Goal: Task Accomplishment & Management: Complete application form

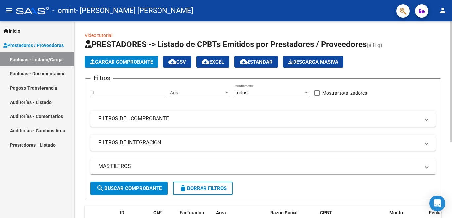
click at [123, 58] on button "Cargar Comprobante" at bounding box center [121, 62] width 73 height 12
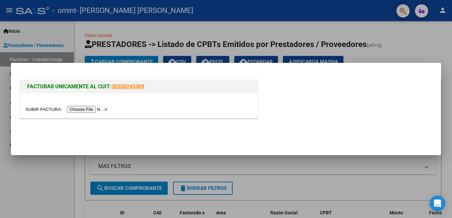
click at [104, 110] on input "file" at bounding box center [67, 109] width 84 height 7
click at [99, 109] on input "file" at bounding box center [67, 109] width 84 height 7
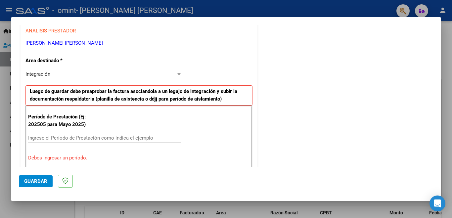
scroll to position [126, 0]
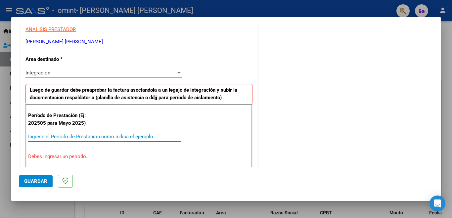
click at [74, 137] on input "Ingrese el Período de Prestación como indica el ejemplo" at bounding box center [104, 137] width 153 height 6
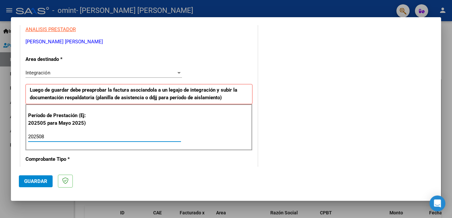
type input "202508"
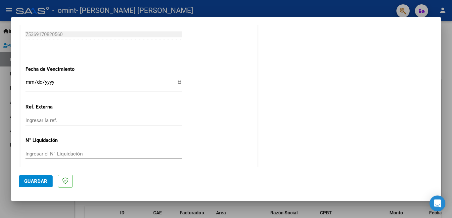
scroll to position [441, 0]
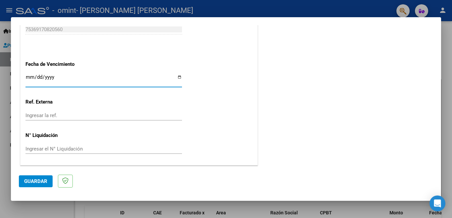
click at [178, 77] on input "Ingresar la fecha" at bounding box center [103, 79] width 157 height 11
type input "[DATE]"
click at [33, 181] on span "Guardar" at bounding box center [35, 181] width 23 height 6
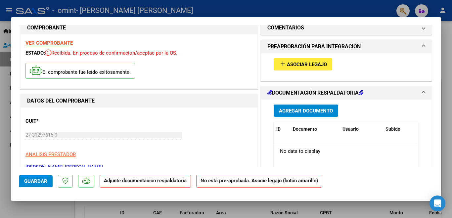
scroll to position [0, 0]
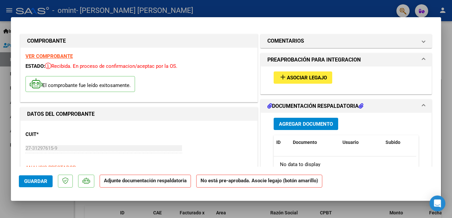
click at [291, 125] on span "Agregar Documento" at bounding box center [306, 124] width 54 height 6
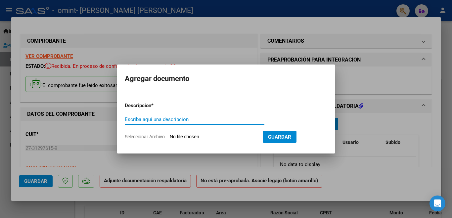
click at [158, 119] on input "Escriba aquí una descripcion" at bounding box center [195, 120] width 140 height 6
type input "Asistencia"
click at [183, 137] on input "Seleccionar Archivo" at bounding box center [214, 137] width 88 height 6
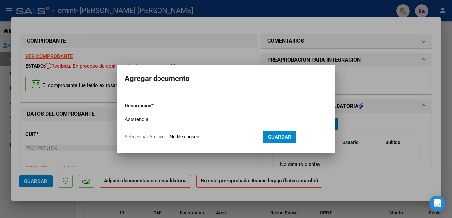
type input "C:\fakepath\Asistencia Agos25 Omint.pdf"
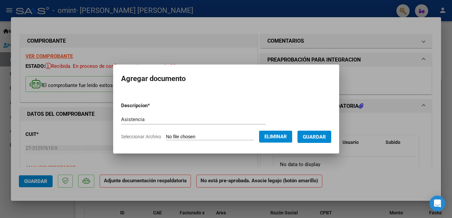
click at [326, 139] on span "Guardar" at bounding box center [314, 137] width 23 height 6
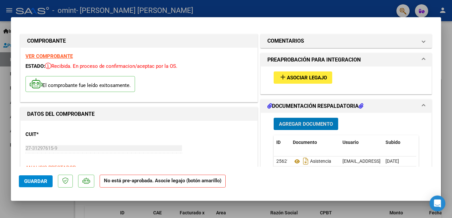
click at [306, 76] on span "Asociar Legajo" at bounding box center [307, 78] width 40 height 6
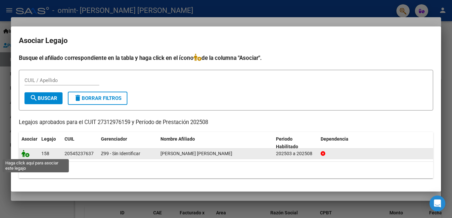
click at [26, 156] on icon at bounding box center [26, 153] width 8 height 7
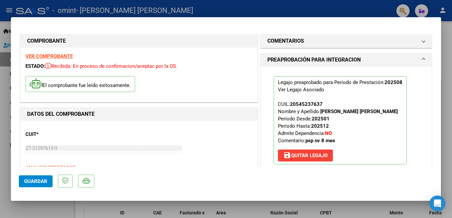
click at [446, 35] on div at bounding box center [226, 109] width 452 height 218
type input "$ 0,00"
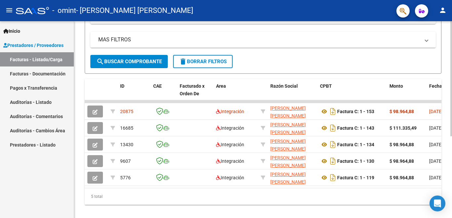
scroll to position [140, 0]
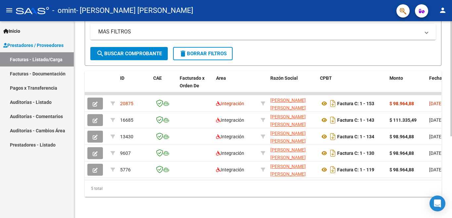
click at [451, 137] on div at bounding box center [451, 160] width 2 height 115
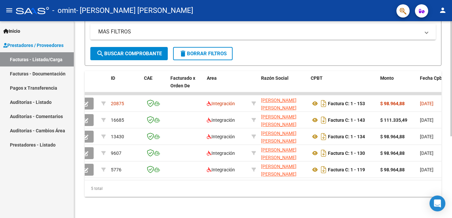
scroll to position [0, 0]
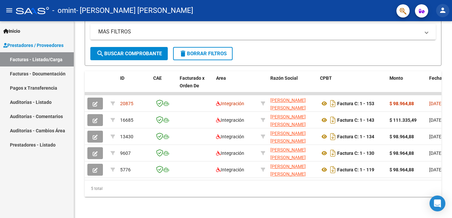
click at [443, 12] on mat-icon "person" at bounding box center [443, 10] width 8 height 8
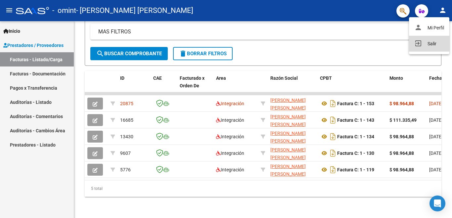
click at [430, 40] on button "exit_to_app Salir" at bounding box center [429, 44] width 40 height 16
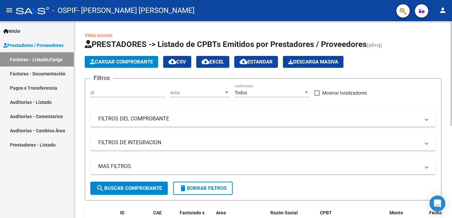
click at [134, 58] on button "Cargar Comprobante" at bounding box center [121, 62] width 73 height 12
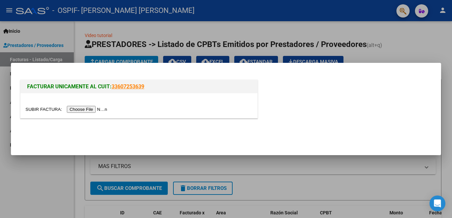
click at [97, 109] on input "file" at bounding box center [67, 109] width 84 height 7
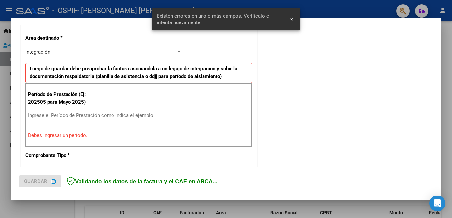
scroll to position [147, 0]
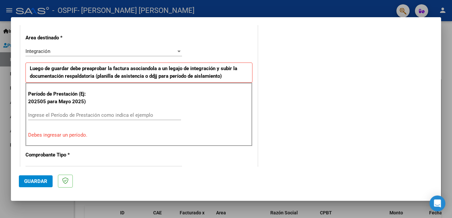
click at [58, 115] on input "Ingrese el Período de Prestación como indica el ejemplo" at bounding box center [104, 115] width 153 height 6
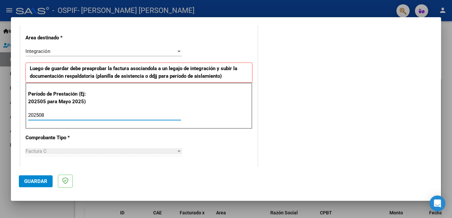
type input "202508"
click at [245, 150] on div "CUIT * 27-31297615-9 Ingresar CUIT ANALISIS PRESTADOR SANTILLAN CINTIA MARIEL A…" at bounding box center [139, 210] width 237 height 498
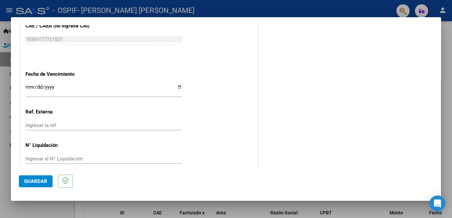
scroll to position [441, 0]
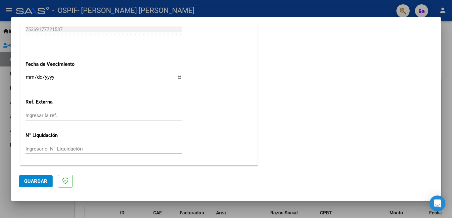
click at [178, 76] on input "Ingresar la fecha" at bounding box center [103, 79] width 157 height 11
type input "[DATE]"
click at [29, 184] on button "Guardar" at bounding box center [36, 181] width 34 height 12
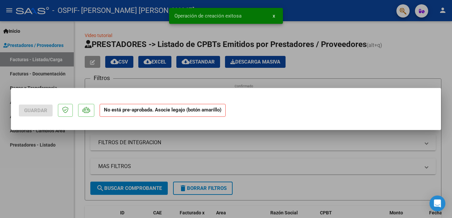
scroll to position [0, 0]
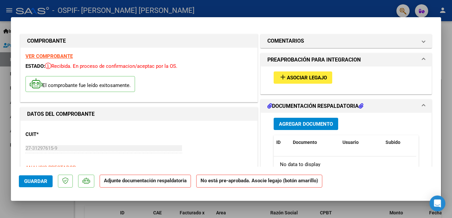
click at [283, 125] on span "Agregar Documento" at bounding box center [306, 124] width 54 height 6
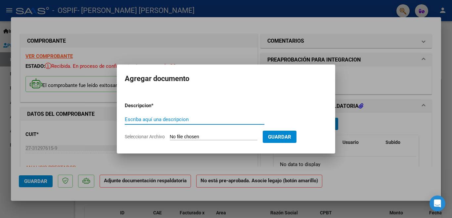
click at [209, 120] on input "Escriba aquí una descripcion" at bounding box center [195, 120] width 140 height 6
type input "Asistencia"
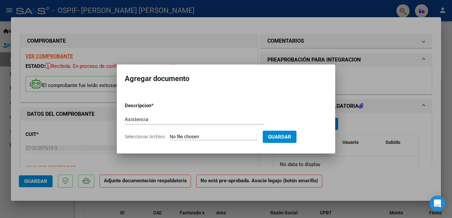
click at [208, 136] on input "Seleccionar Archivo" at bounding box center [214, 137] width 88 height 6
type input "C:\fakepath\Asistencia Agos25 Ospif.pdf"
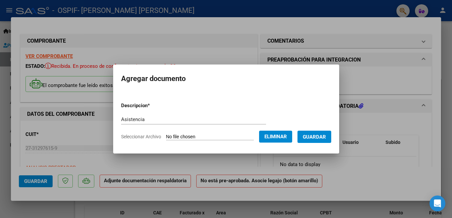
click at [323, 137] on span "Guardar" at bounding box center [314, 137] width 23 height 6
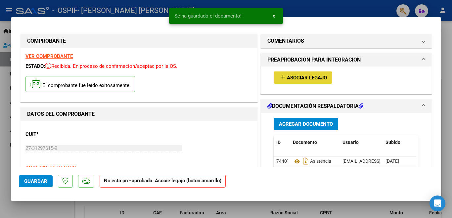
click at [279, 76] on mat-icon "add" at bounding box center [283, 77] width 8 height 8
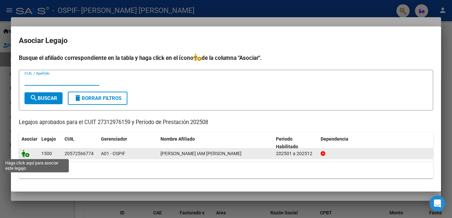
click at [26, 155] on icon at bounding box center [26, 153] width 8 height 7
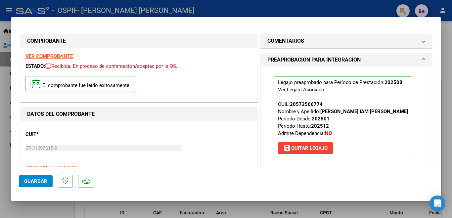
click at [34, 181] on span "Guardar" at bounding box center [35, 181] width 23 height 6
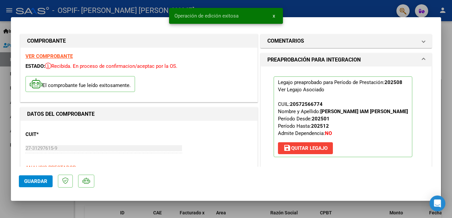
click at [447, 79] on div at bounding box center [226, 109] width 452 height 218
type input "$ 0,00"
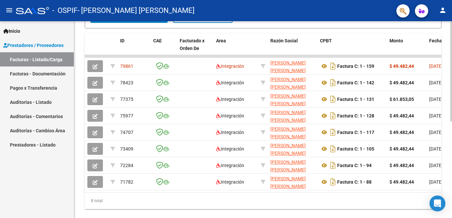
scroll to position [167, 0]
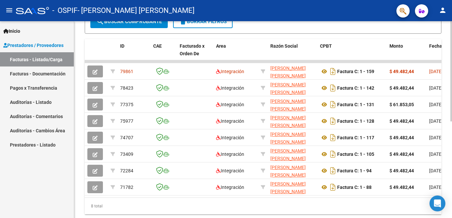
click at [447, 159] on div "Video tutorial PRESTADORES -> Listado de CPBTs Emitidos por Prestadores / Prove…" at bounding box center [264, 44] width 380 height 381
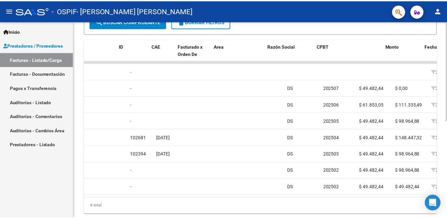
scroll to position [0, 0]
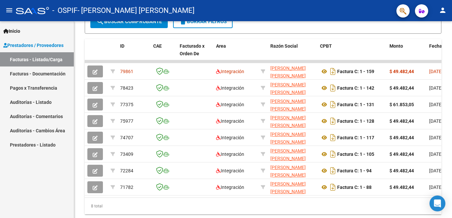
click at [443, 10] on mat-icon "person" at bounding box center [443, 10] width 8 height 8
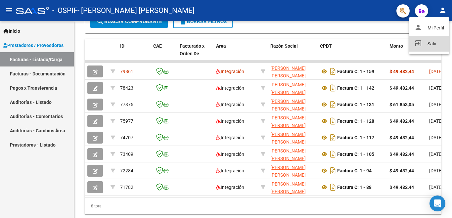
click at [427, 44] on button "exit_to_app Salir" at bounding box center [429, 44] width 40 height 16
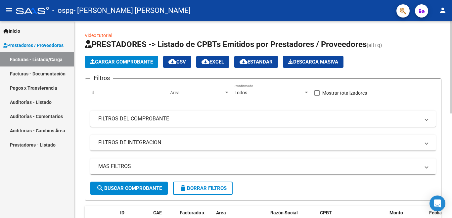
click at [114, 64] on span "Cargar Comprobante" at bounding box center [121, 62] width 63 height 6
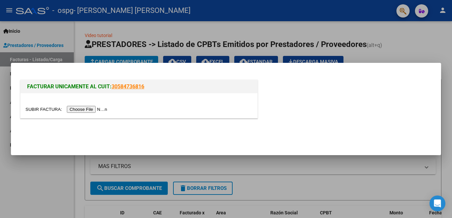
click at [93, 110] on input "file" at bounding box center [67, 109] width 84 height 7
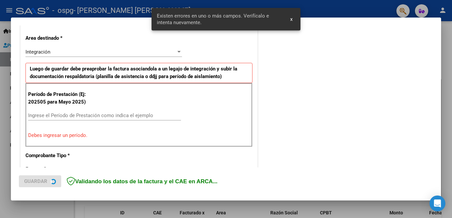
scroll to position [160, 0]
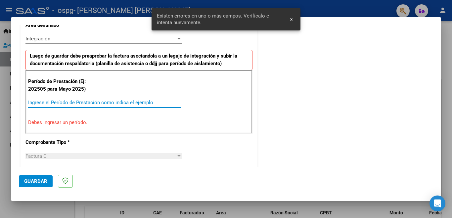
click at [39, 103] on input "Ingrese el Período de Prestación como indica el ejemplo" at bounding box center [104, 103] width 153 height 6
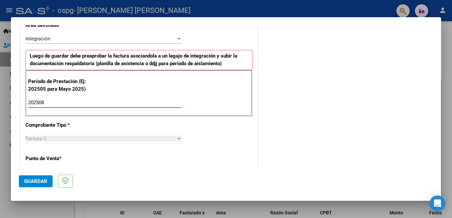
type input "202508"
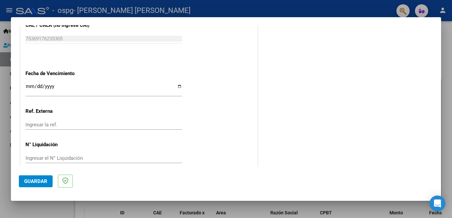
scroll to position [441, 0]
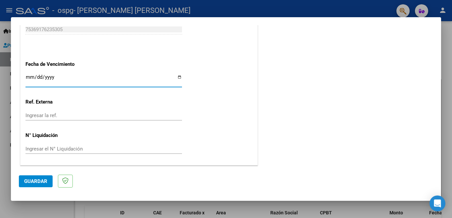
click at [176, 77] on input "Ingresar la fecha" at bounding box center [103, 79] width 157 height 11
type input "[DATE]"
click at [38, 178] on span "Guardar" at bounding box center [35, 181] width 23 height 6
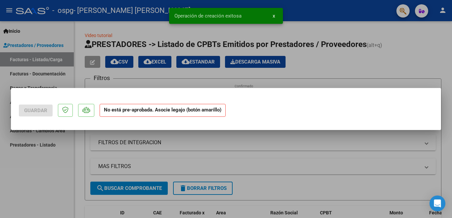
scroll to position [0, 0]
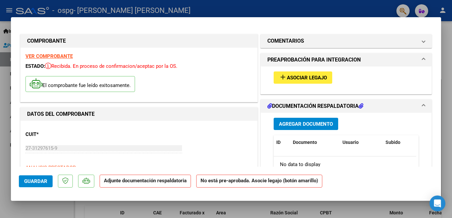
click at [292, 126] on span "Agregar Documento" at bounding box center [306, 124] width 54 height 6
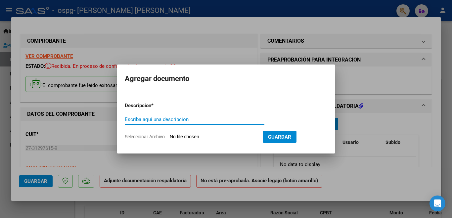
click at [179, 120] on input "Escriba aquí una descripcion" at bounding box center [195, 120] width 140 height 6
type input "Asistencia"
click at [188, 136] on input "Seleccionar Archivo" at bounding box center [214, 137] width 88 height 6
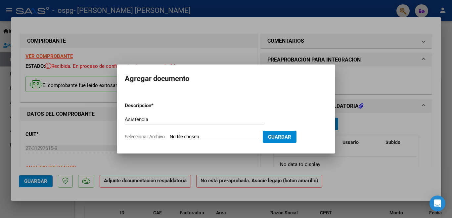
type input "C:\fakepath\Asistencia Agos25 Gráfico.pdf"
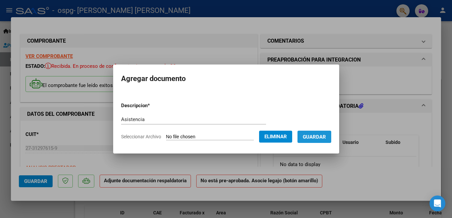
click at [318, 138] on span "Guardar" at bounding box center [314, 137] width 23 height 6
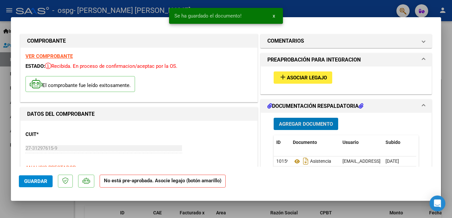
click at [316, 75] on span "Asociar Legajo" at bounding box center [307, 78] width 40 height 6
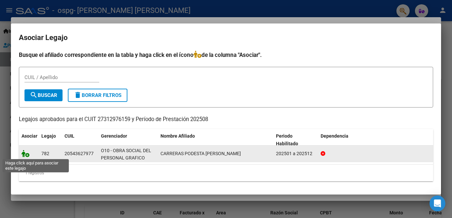
click at [25, 156] on icon at bounding box center [26, 153] width 8 height 7
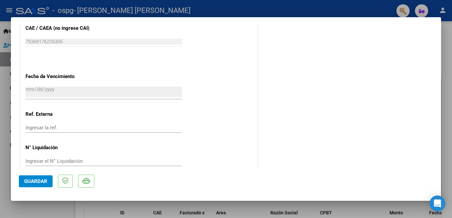
scroll to position [451, 0]
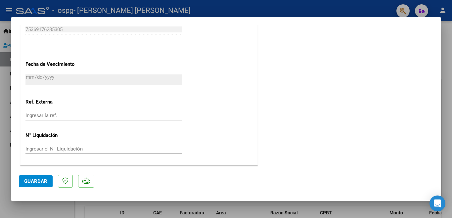
click at [47, 181] on span "Guardar" at bounding box center [35, 181] width 23 height 6
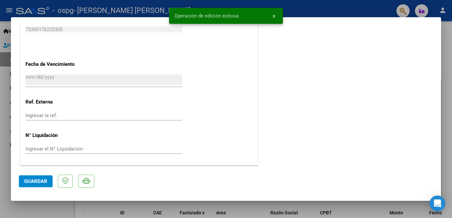
click at [447, 73] on div at bounding box center [226, 109] width 452 height 218
type input "$ 0,00"
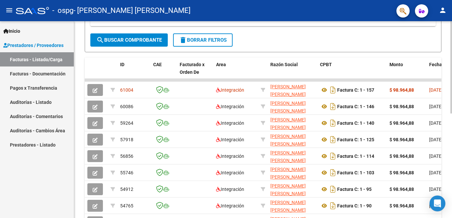
scroll to position [153, 0]
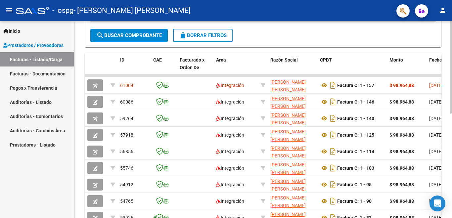
click at [450, 122] on div "Video tutorial PRESTADORES -> Listado de CPBTs Emitidos por Prestadores / Prove…" at bounding box center [264, 75] width 380 height 414
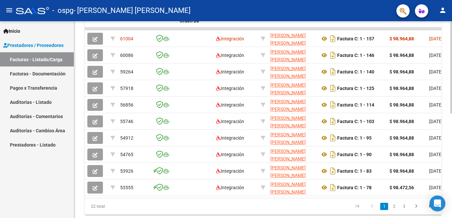
scroll to position [200, 0]
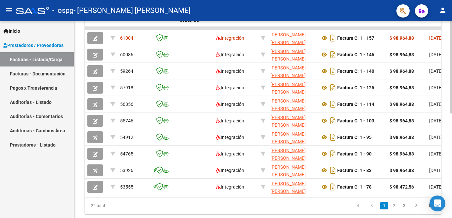
click at [451, 130] on div at bounding box center [451, 164] width 2 height 92
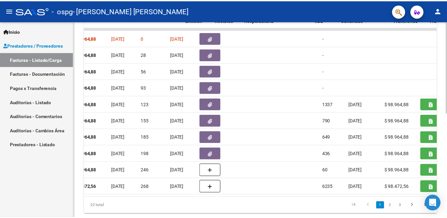
scroll to position [0, 270]
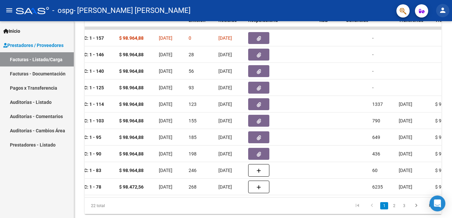
click at [441, 12] on mat-icon "person" at bounding box center [443, 10] width 8 height 8
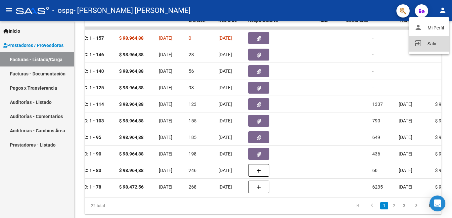
click at [430, 40] on button "exit_to_app Salir" at bounding box center [429, 44] width 40 height 16
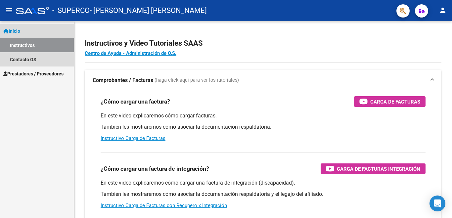
click at [52, 45] on link "Instructivos" at bounding box center [37, 45] width 74 height 14
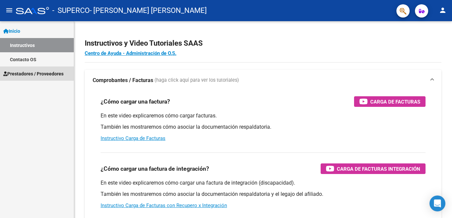
click at [54, 70] on span "Prestadores / Proveedores" at bounding box center [33, 73] width 60 height 7
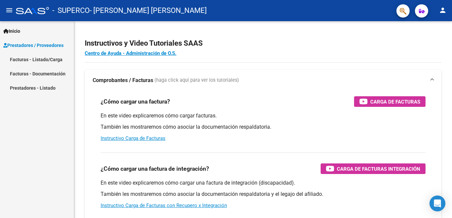
click at [57, 57] on link "Facturas - Listado/Carga" at bounding box center [37, 59] width 74 height 14
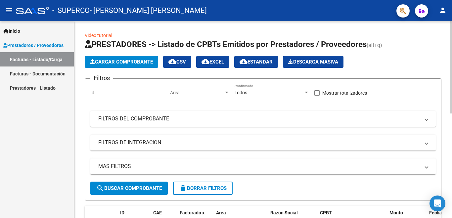
click at [104, 59] on span "Cargar Comprobante" at bounding box center [121, 62] width 63 height 6
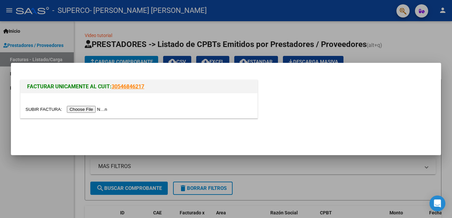
click at [93, 110] on input "file" at bounding box center [67, 109] width 84 height 7
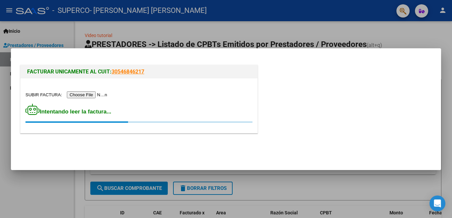
click at [104, 94] on input "file" at bounding box center [67, 94] width 84 height 7
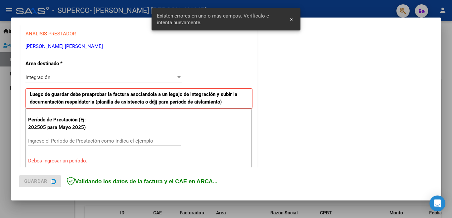
scroll to position [147, 0]
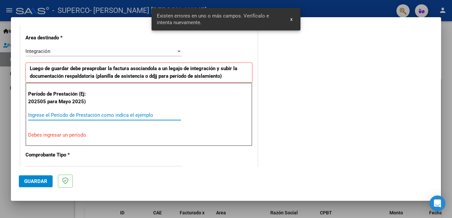
click at [50, 116] on input "Ingrese el Período de Prestación como indica el ejemplo" at bounding box center [104, 115] width 153 height 6
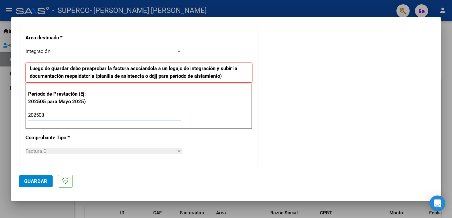
type input "202508"
click at [291, 121] on div "COMENTARIOS Comentarios del Prestador / Gerenciador:" at bounding box center [346, 172] width 174 height 575
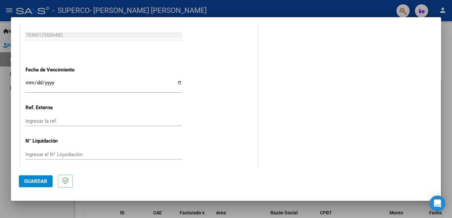
scroll to position [437, 0]
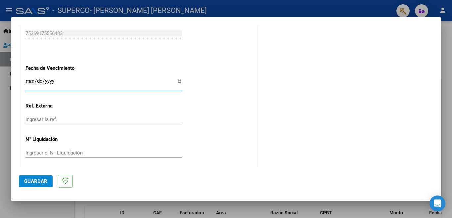
click at [178, 80] on input "Ingresar la fecha" at bounding box center [103, 83] width 157 height 11
type input "[DATE]"
click at [27, 183] on span "Guardar" at bounding box center [35, 181] width 23 height 6
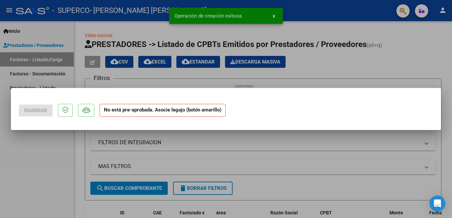
scroll to position [0, 0]
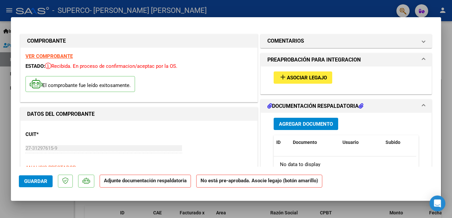
click at [297, 126] on span "Agregar Documento" at bounding box center [306, 124] width 54 height 6
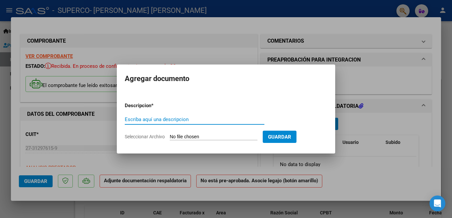
click at [155, 118] on input "Escriba aquí una descripcion" at bounding box center [195, 120] width 140 height 6
type input "Asistencia"
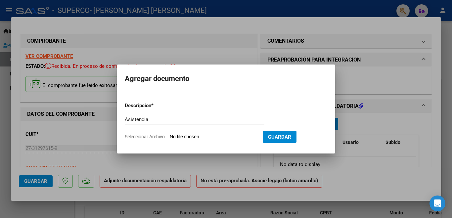
click at [191, 137] on input "Seleccionar Archivo" at bounding box center [214, 137] width 88 height 6
type input "C:\fakepath\Asistencia Agos25 Superco.pdf"
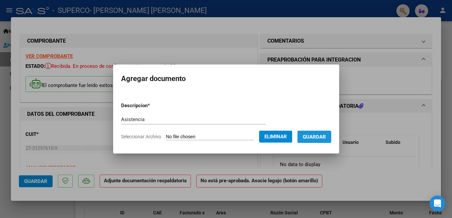
click at [323, 137] on span "Guardar" at bounding box center [314, 137] width 23 height 6
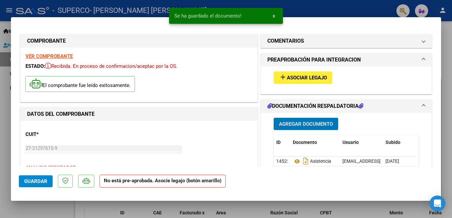
click at [305, 75] on span "Asociar Legajo" at bounding box center [307, 78] width 40 height 6
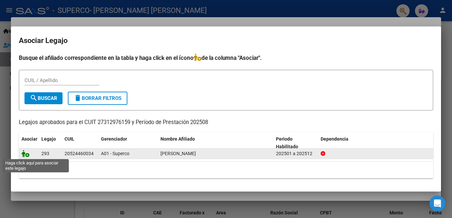
click at [27, 155] on icon at bounding box center [26, 153] width 8 height 7
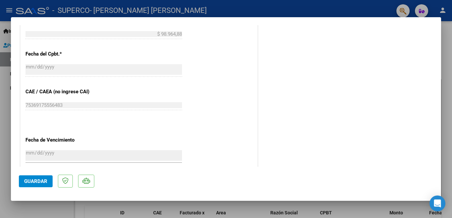
scroll to position [451, 0]
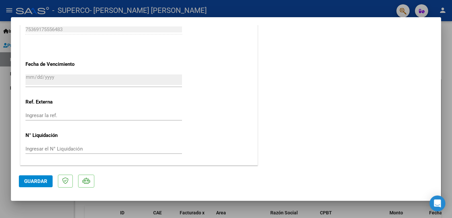
click at [43, 179] on span "Guardar" at bounding box center [35, 181] width 23 height 6
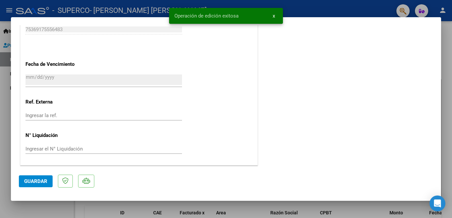
click at [447, 53] on div at bounding box center [226, 109] width 452 height 218
type input "$ 0,00"
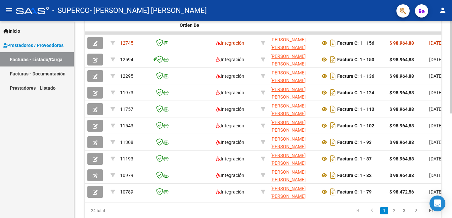
scroll to position [194, 0]
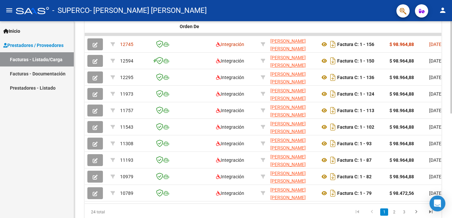
click at [447, 152] on div "Video tutorial PRESTADORES -> Listado de CPBTs Emitidos por Prestadores / Prove…" at bounding box center [264, 34] width 380 height 414
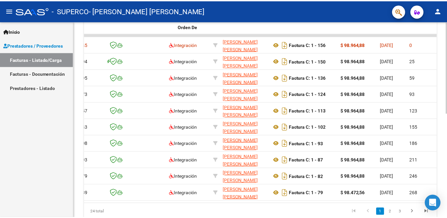
scroll to position [0, 0]
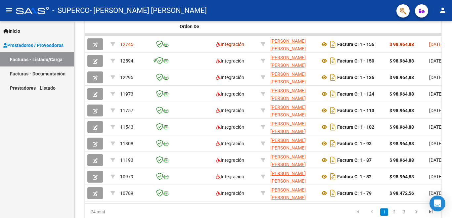
click at [442, 8] on mat-icon "person" at bounding box center [443, 10] width 8 height 8
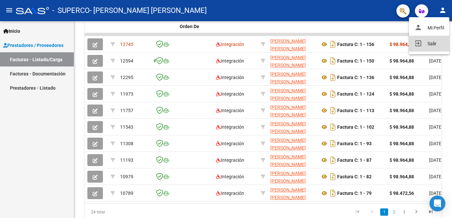
click at [423, 49] on button "exit_to_app Salir" at bounding box center [429, 44] width 40 height 16
